Goal: Go to known website: Access a specific website the user already knows

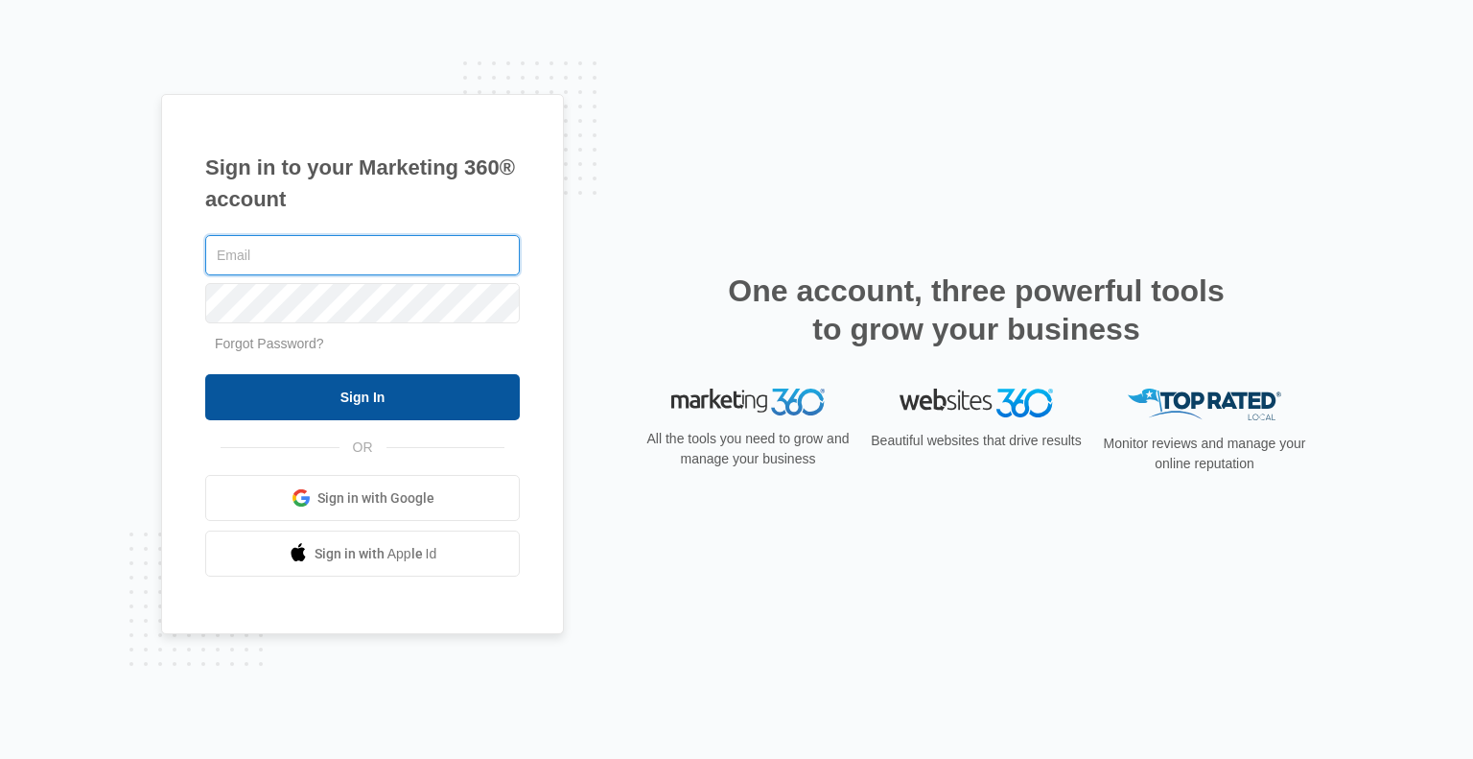
type input "kathleen@kkeeganrealty.com"
click at [345, 394] on input "Sign In" at bounding box center [362, 397] width 315 height 46
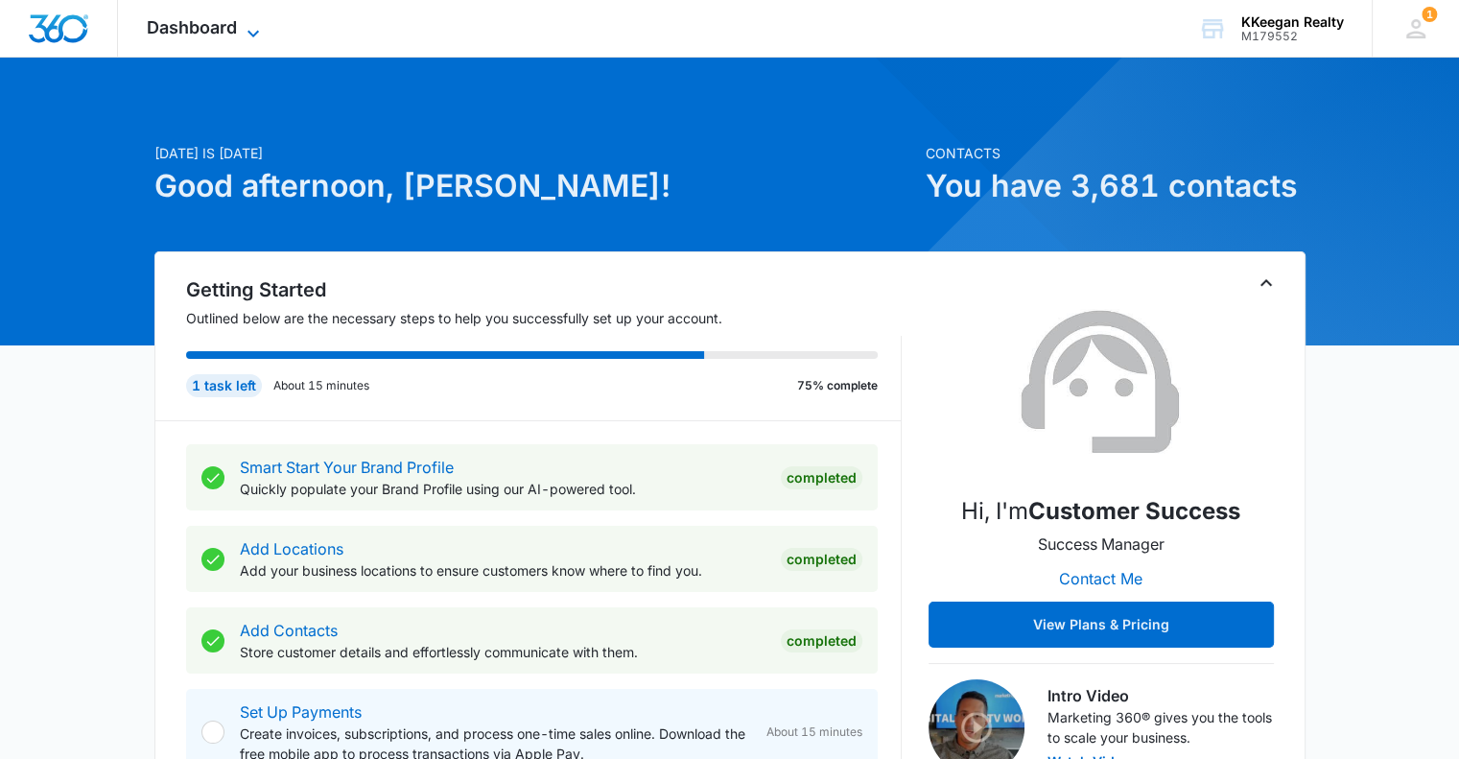
click at [217, 30] on span "Dashboard" at bounding box center [192, 27] width 90 height 20
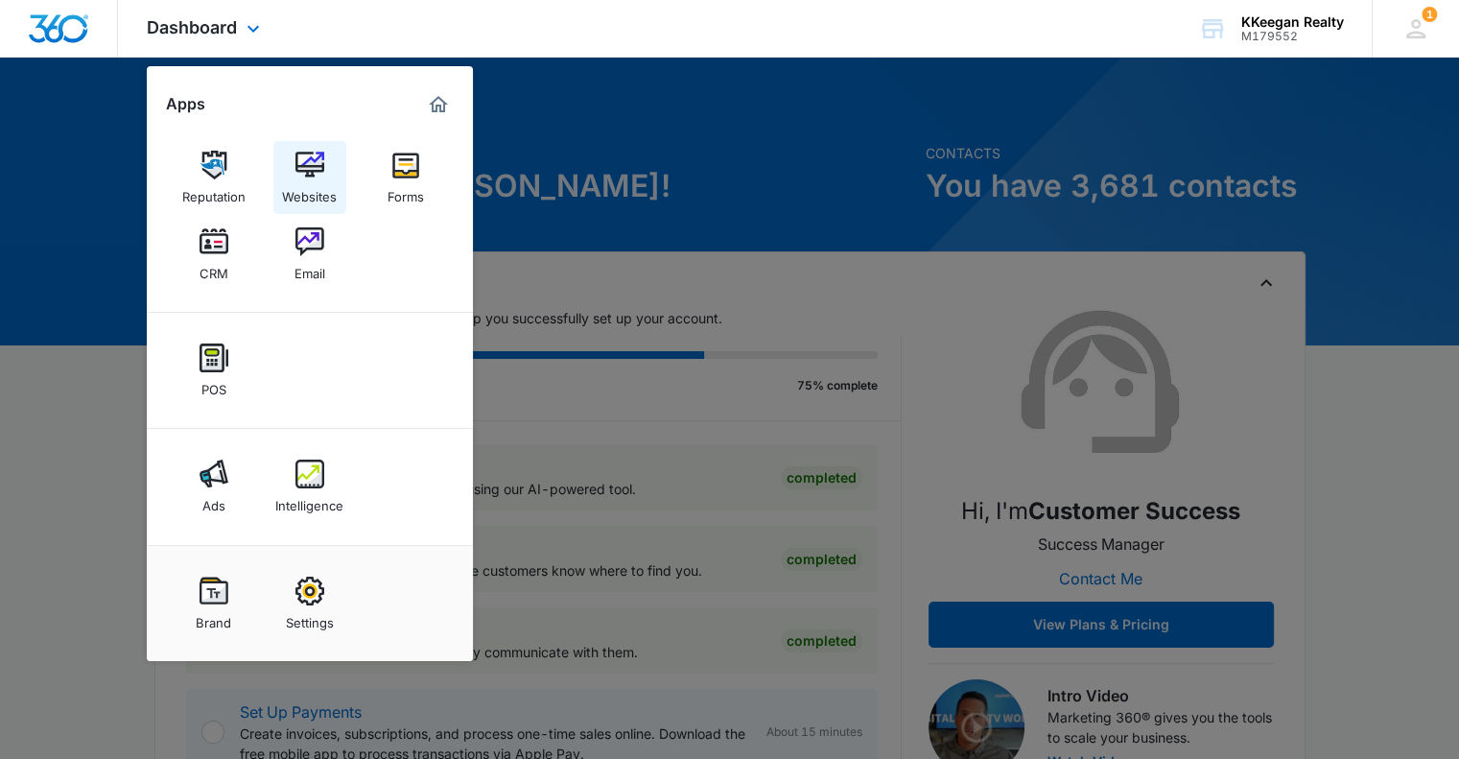
click at [307, 169] on img at bounding box center [309, 165] width 29 height 29
